Goal: Information Seeking & Learning: Learn about a topic

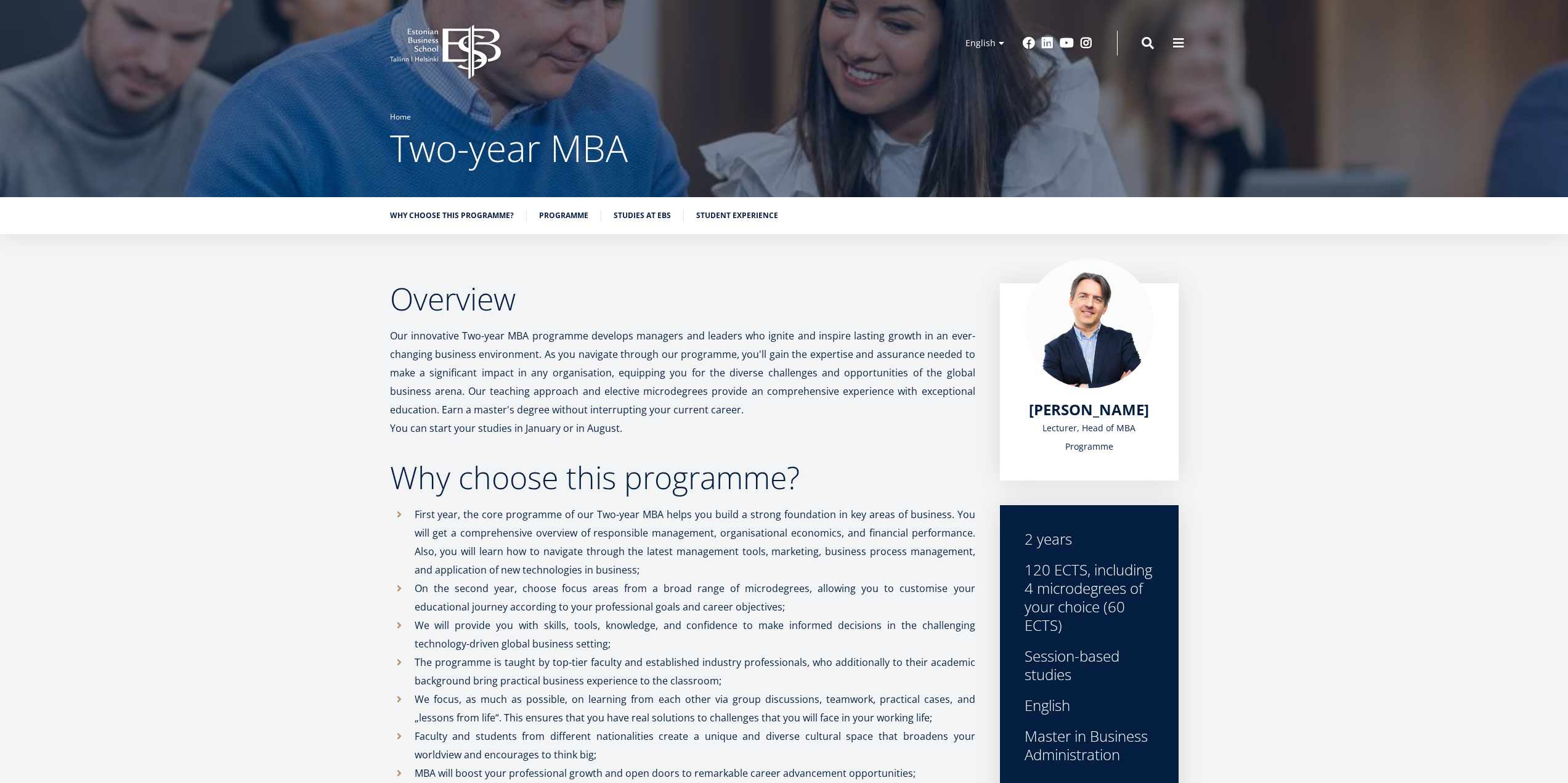
click at [400, 118] on link "Home" at bounding box center [400, 117] width 21 height 12
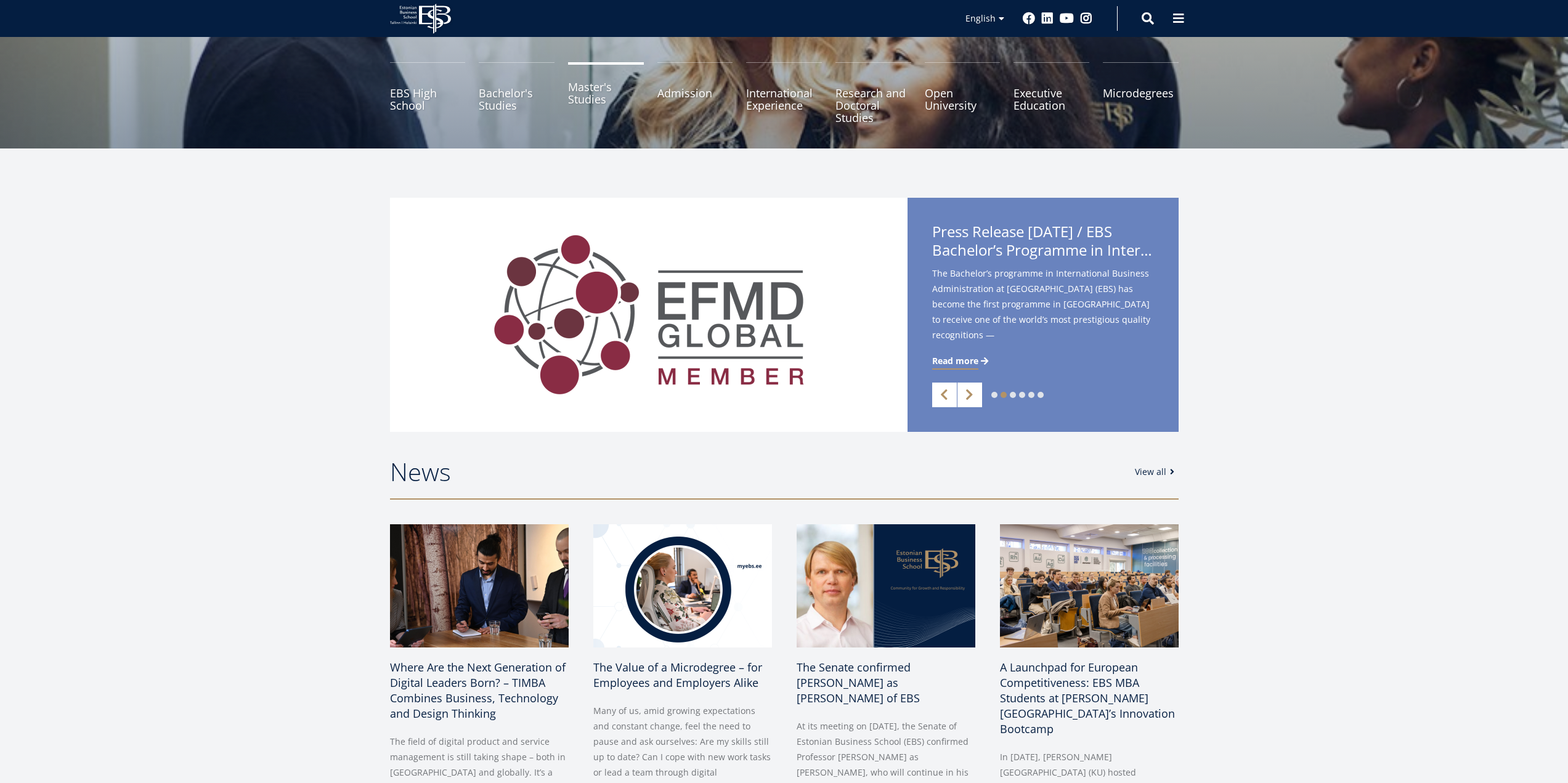
scroll to position [123, 0]
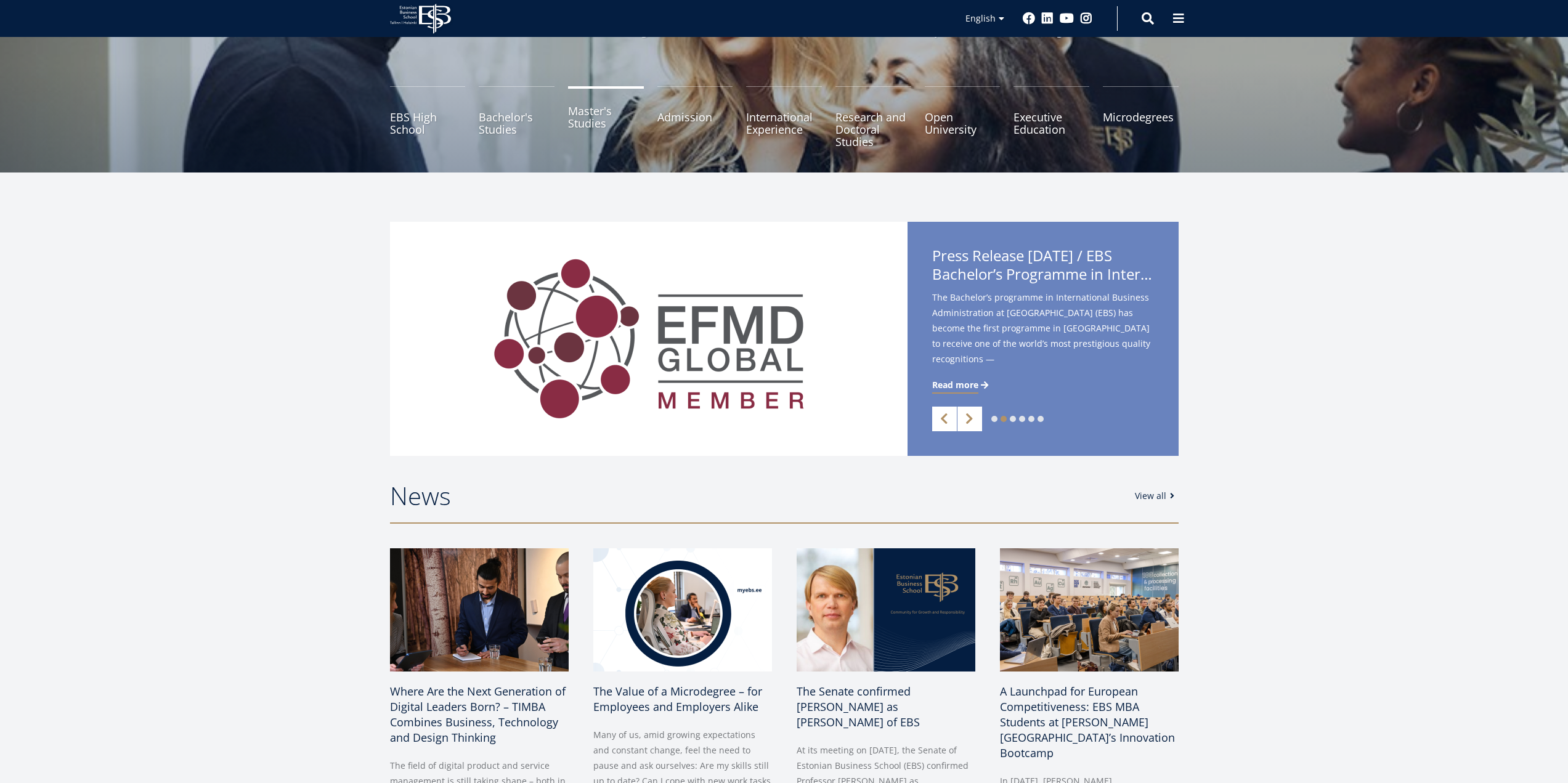
drag, startPoint x: 588, startPoint y: 134, endPoint x: 590, endPoint y: 144, distance: 10.2
click at [588, 135] on link "Master's Studies" at bounding box center [606, 117] width 76 height 62
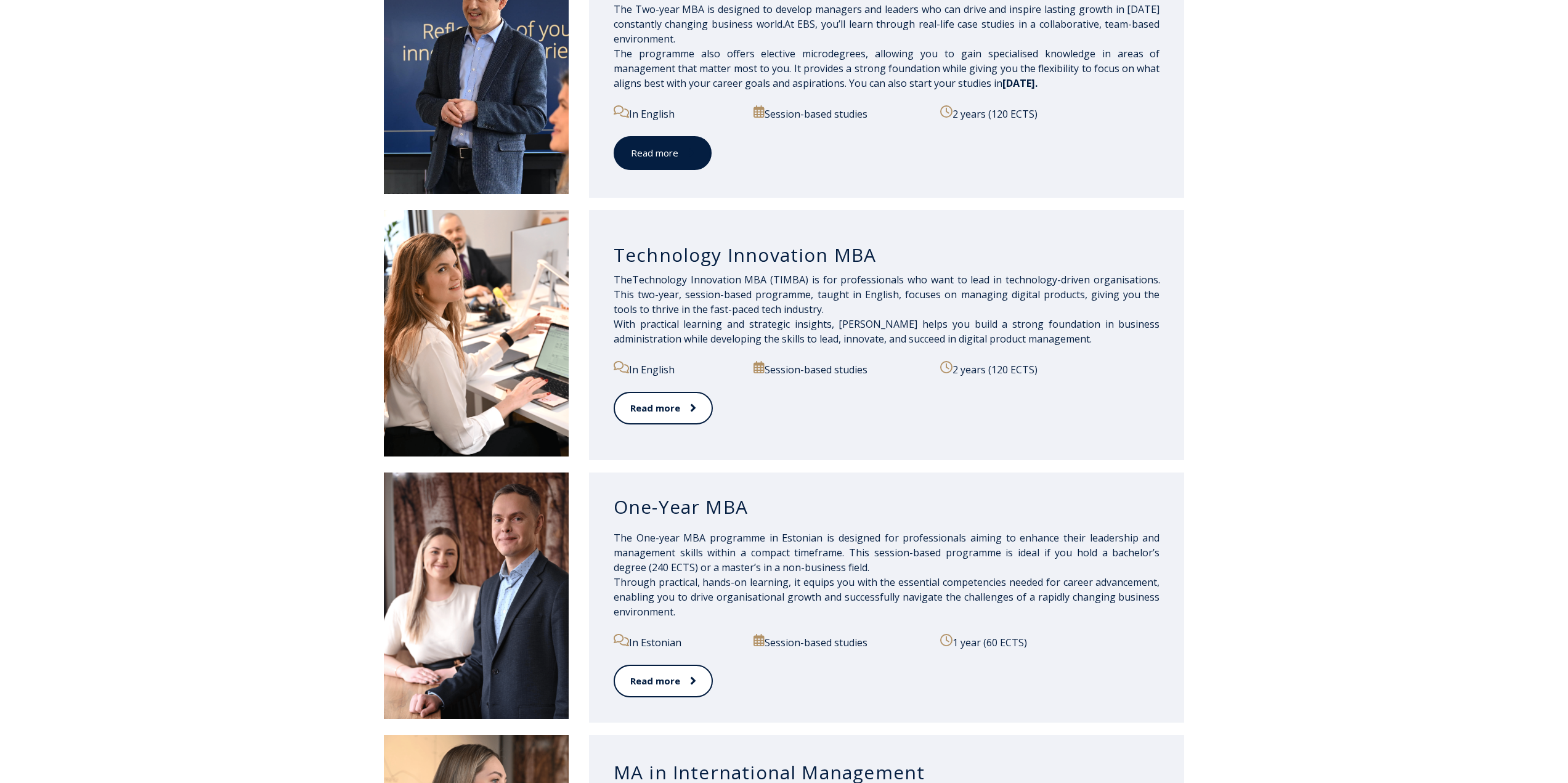
scroll to position [739, 0]
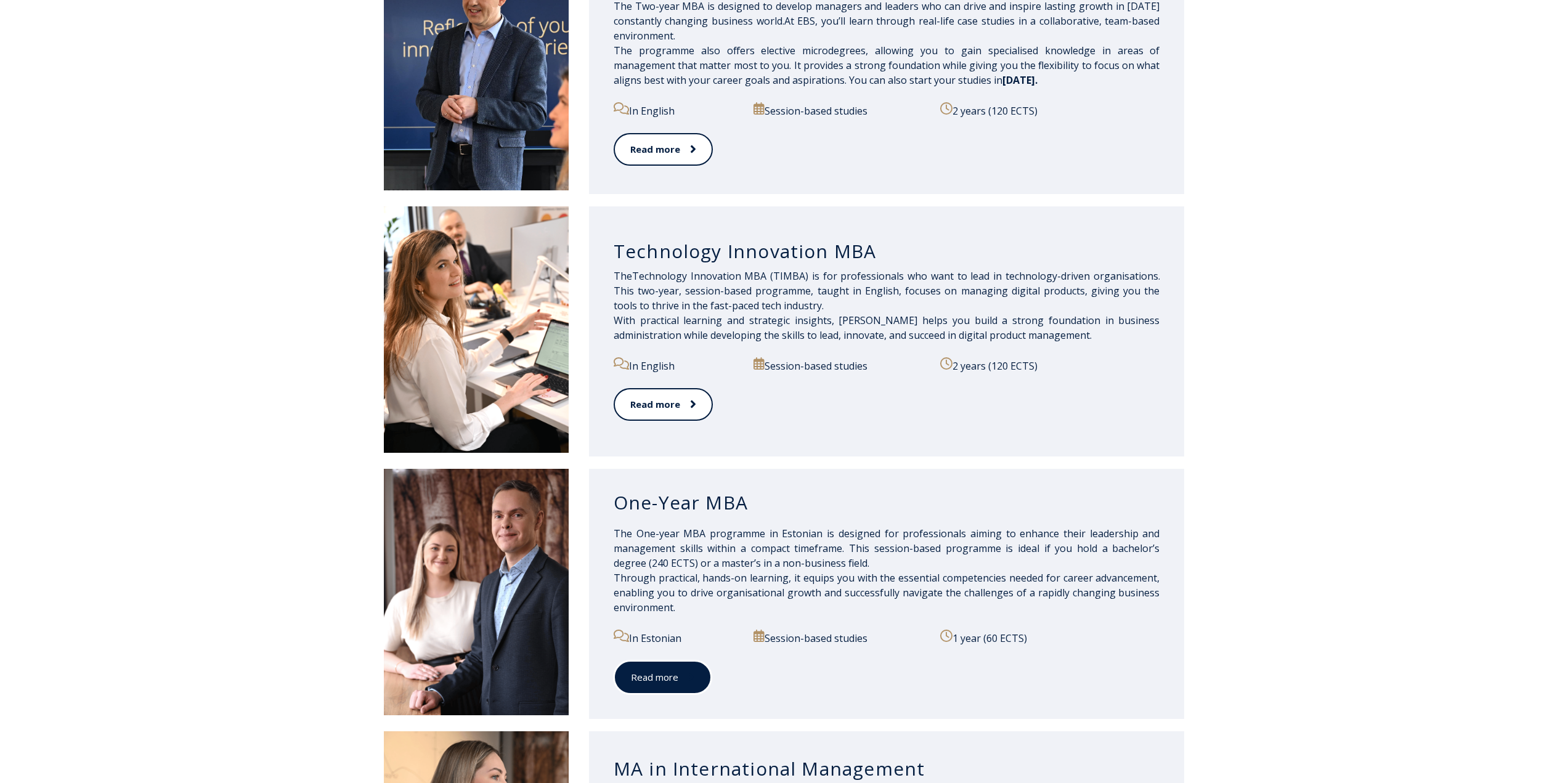
click at [649, 681] on link "Read more" at bounding box center [663, 677] width 98 height 34
click at [689, 673] on icon at bounding box center [691, 677] width 6 height 12
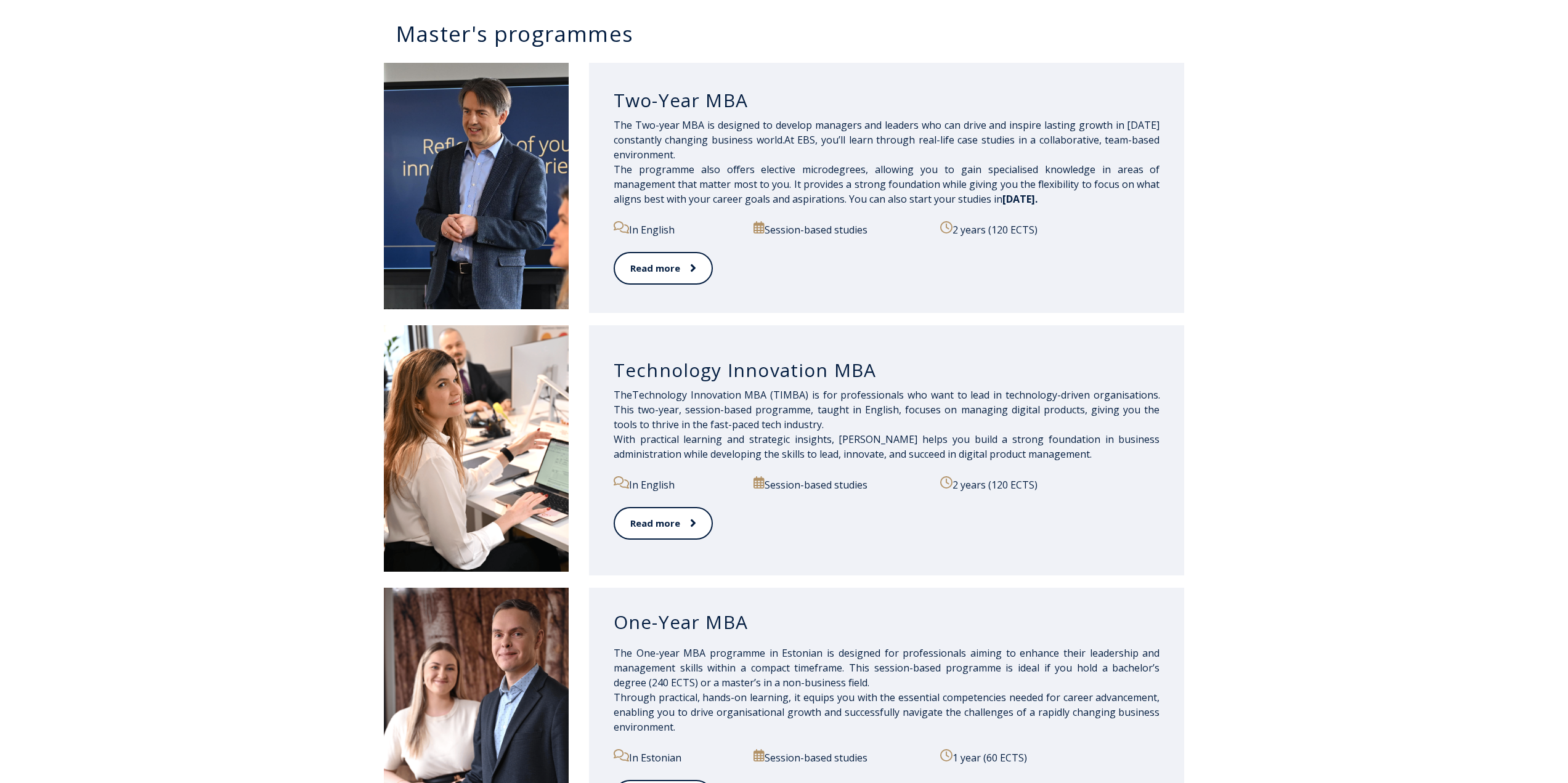
scroll to position [616, 0]
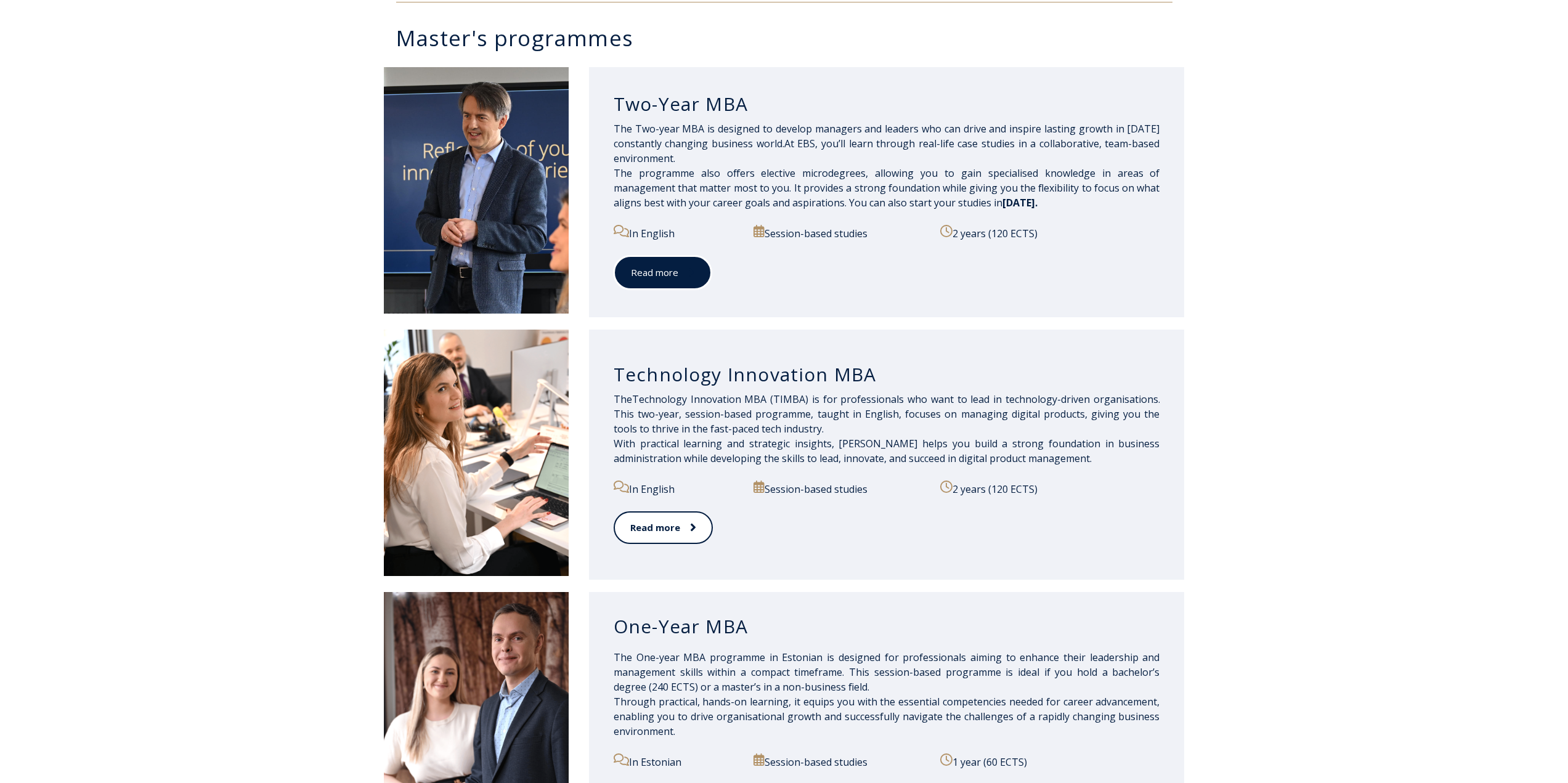
click at [679, 260] on link "Read more" at bounding box center [663, 272] width 98 height 34
